Goal: Check status: Check status

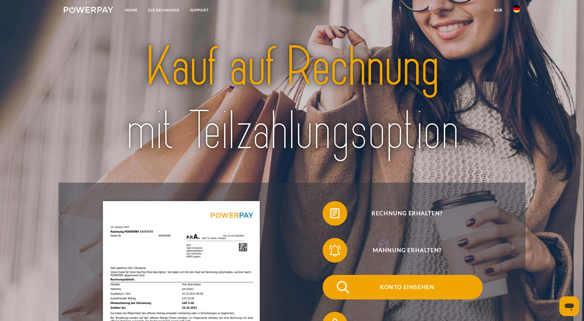
click at [331, 279] on span "Konto einsehen" at bounding box center [406, 287] width 151 height 25
click at [331, 275] on span "Konto einsehen" at bounding box center [406, 287] width 151 height 25
drag, startPoint x: 246, startPoint y: 274, endPoint x: 244, endPoint y: 282, distance: 8.5
click at [331, 275] on span "Konto einsehen" at bounding box center [406, 287] width 151 height 25
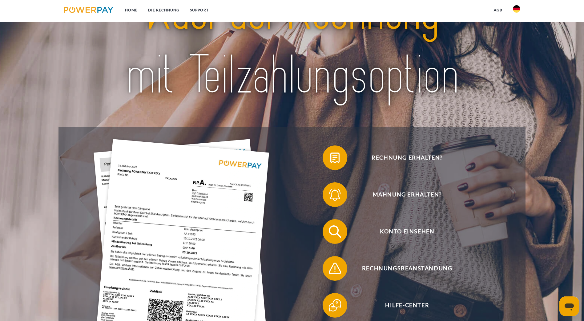
scroll to position [62, 0]
